Goal: Transaction & Acquisition: Purchase product/service

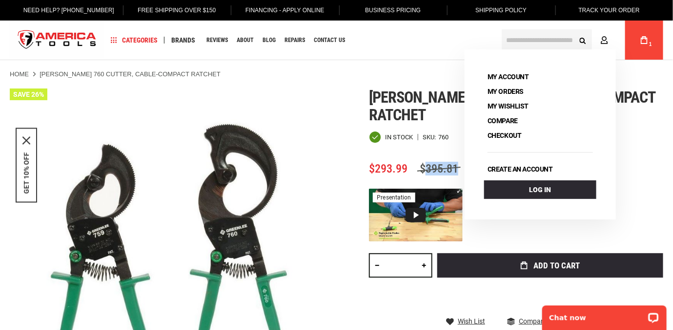
click at [637, 46] on link "My Cart 1" at bounding box center [644, 40] width 19 height 39
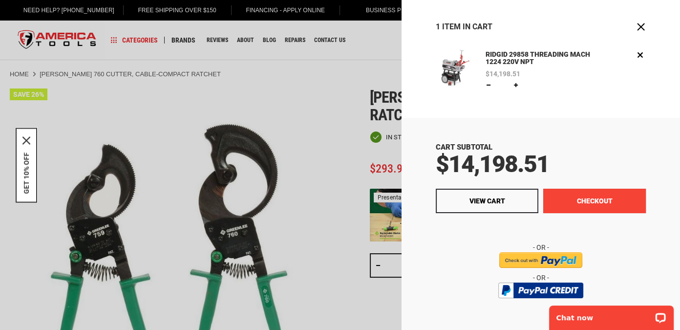
click at [589, 197] on button "Checkout" at bounding box center [594, 200] width 103 height 24
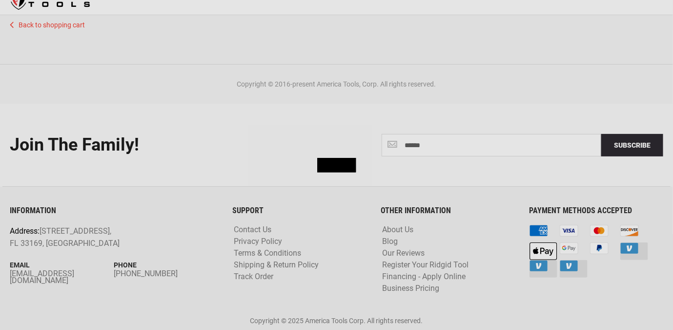
scroll to position [15, 0]
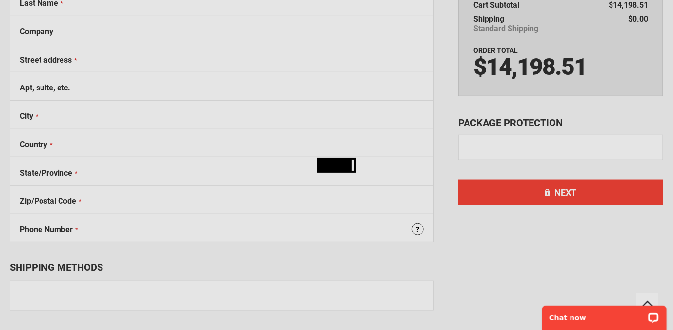
select select "**"
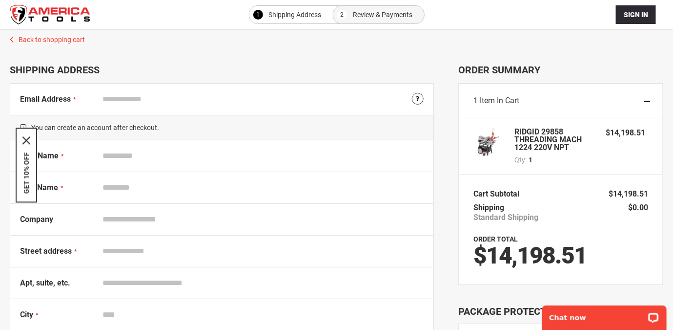
click at [241, 141] on div "First Name" at bounding box center [221, 156] width 423 height 32
click at [228, 152] on input "First Name" at bounding box center [261, 155] width 326 height 19
click at [194, 207] on div "Company" at bounding box center [221, 220] width 423 height 32
click at [193, 213] on input "Company" at bounding box center [261, 219] width 326 height 19
click at [111, 251] on input "Street address" at bounding box center [261, 251] width 326 height 19
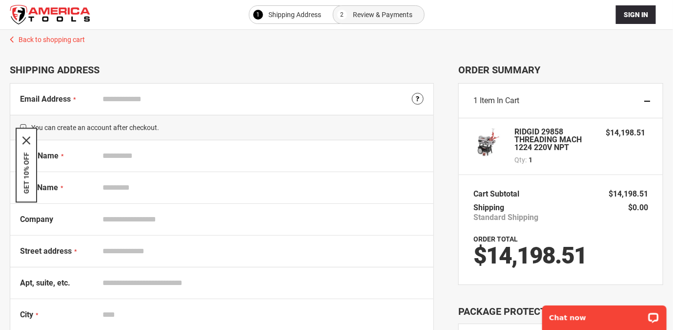
click at [66, 19] on img "store logo" at bounding box center [50, 15] width 81 height 20
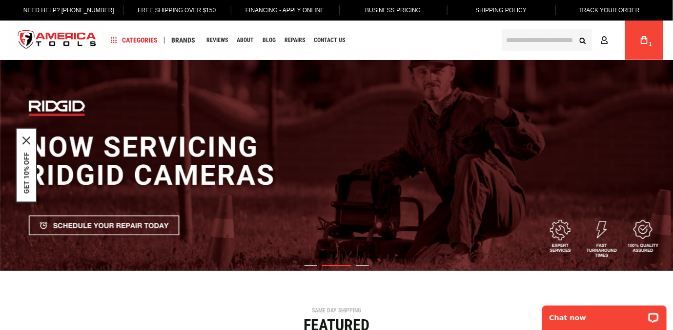
click at [535, 36] on input "text" at bounding box center [547, 39] width 90 height 21
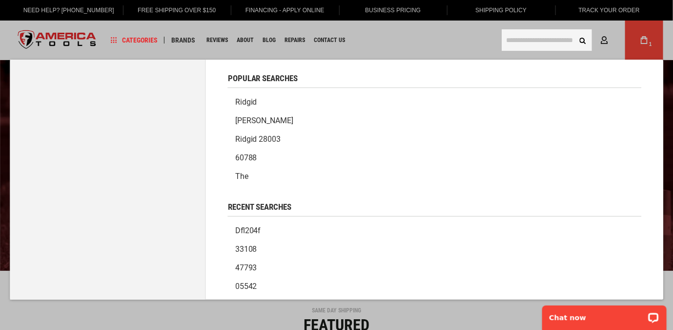
paste input "*****"
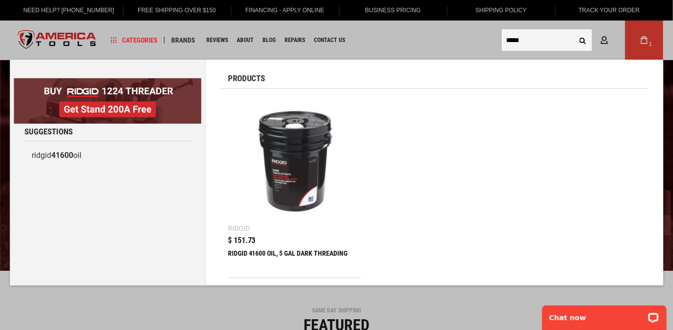
type input "*****"
drag, startPoint x: 267, startPoint y: 133, endPoint x: 259, endPoint y: 133, distance: 7.3
click at [259, 133] on img at bounding box center [294, 162] width 123 height 123
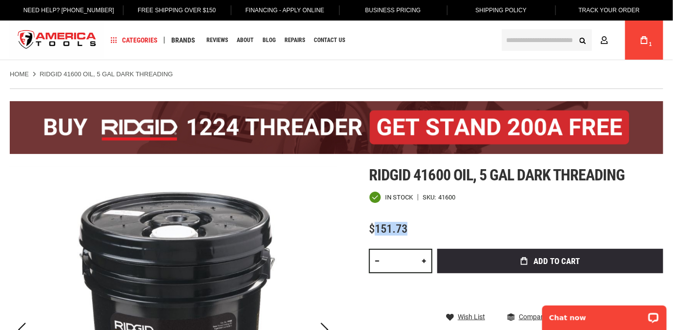
drag, startPoint x: 411, startPoint y: 230, endPoint x: 373, endPoint y: 227, distance: 37.7
click at [373, 227] on div "$151.73" at bounding box center [516, 229] width 294 height 12
copy span "151.73"
